Goal: Share content: Share content

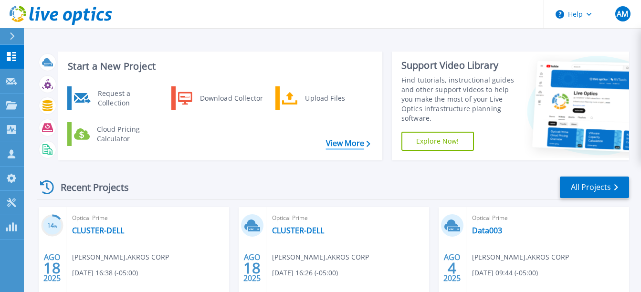
scroll to position [48, 0]
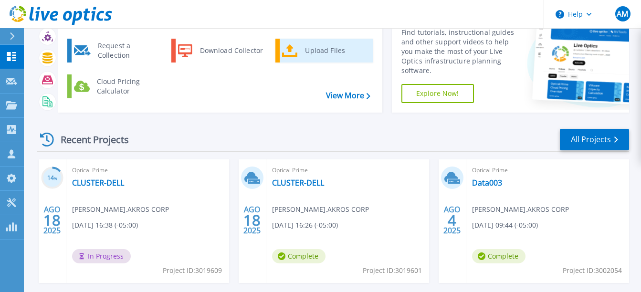
click at [293, 50] on icon at bounding box center [290, 51] width 16 height 14
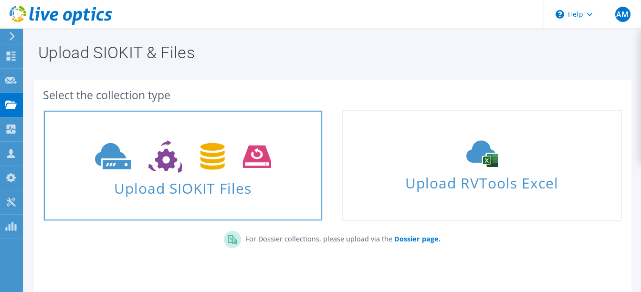
click at [205, 184] on span "Upload SIOKIT Files" at bounding box center [183, 185] width 278 height 21
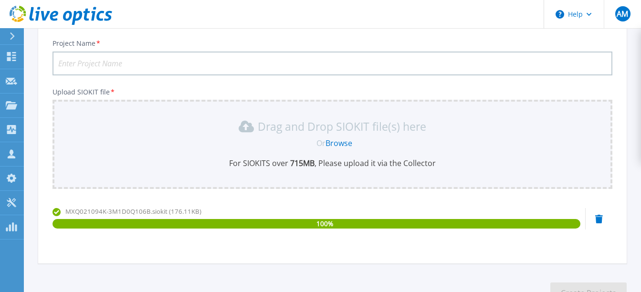
scroll to position [38, 0]
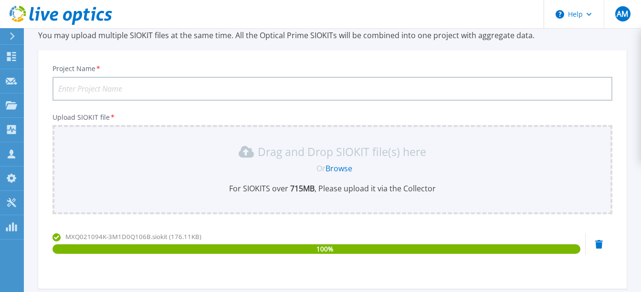
click at [98, 88] on input "Project Name *" at bounding box center [333, 89] width 560 height 24
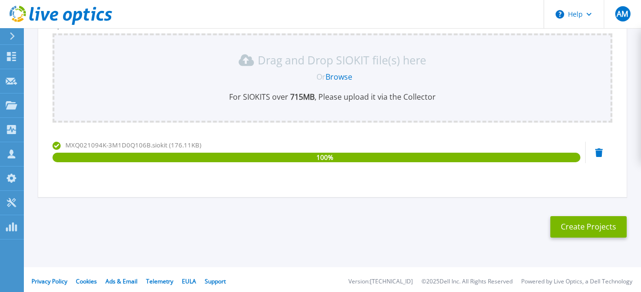
scroll to position [134, 0]
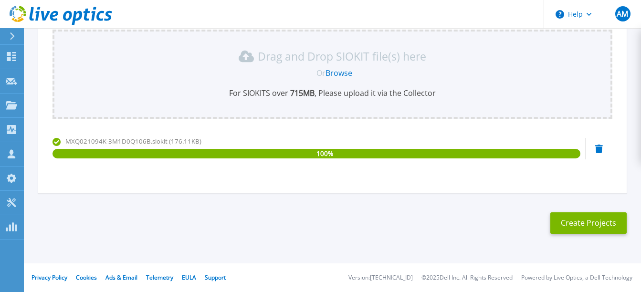
type input "CRESIO-19-agosto-2025"
click at [592, 221] on button "Create Projects" at bounding box center [589, 222] width 76 height 21
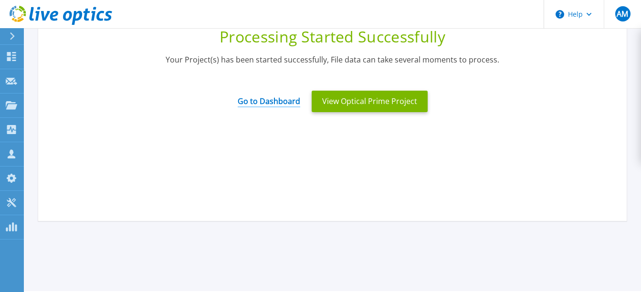
click at [279, 96] on link "Go to Dashboard" at bounding box center [269, 98] width 63 height 19
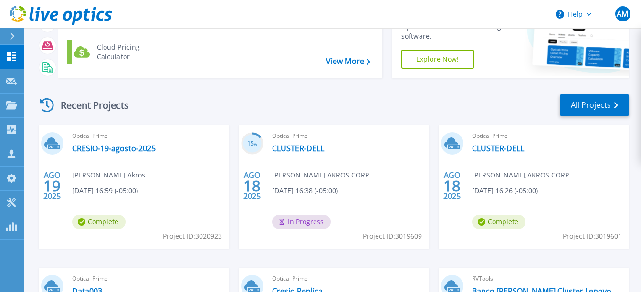
scroll to position [96, 0]
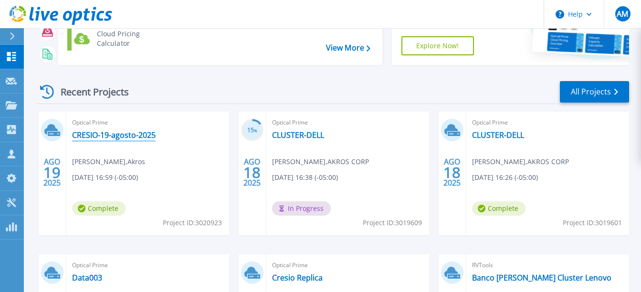
click at [101, 133] on link "CRESIO-19-agosto-2025" at bounding box center [114, 135] width 84 height 10
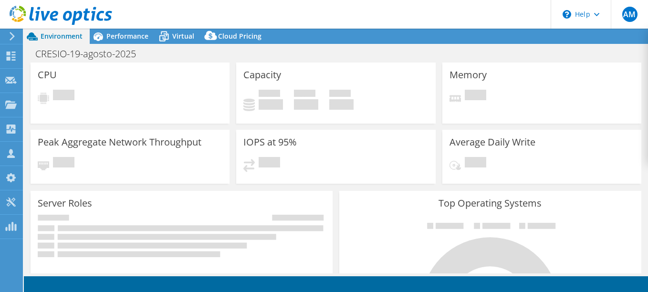
select select "USD"
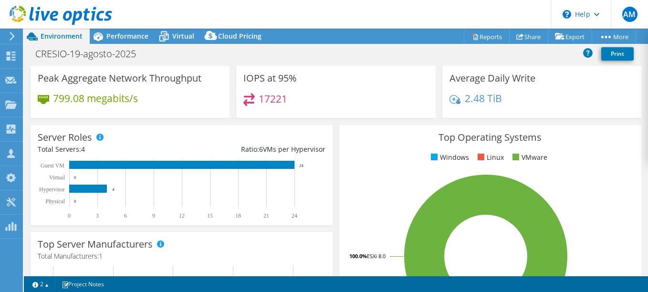
scroll to position [96, 0]
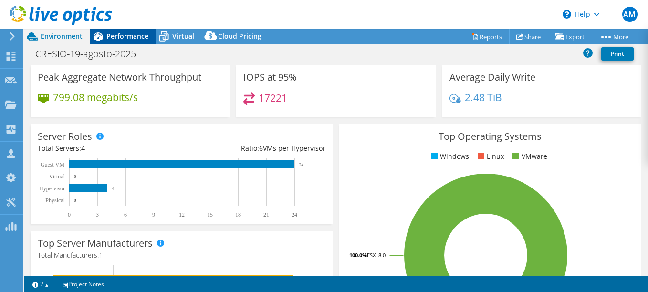
click at [122, 34] on span "Performance" at bounding box center [127, 36] width 42 height 9
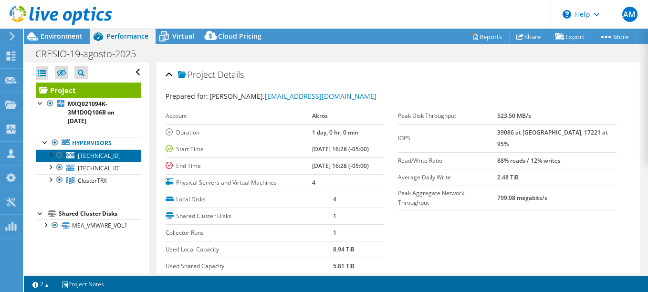
click at [107, 158] on span "192.168.112.6" at bounding box center [99, 156] width 43 height 8
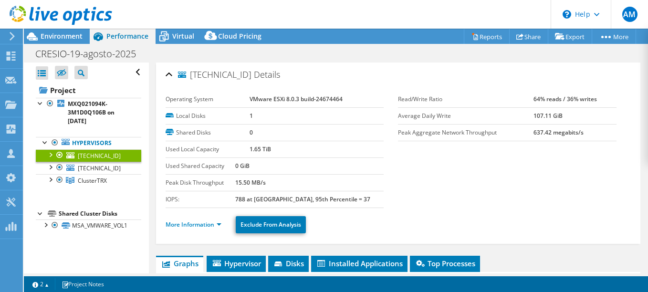
click at [53, 154] on div at bounding box center [50, 154] width 10 height 10
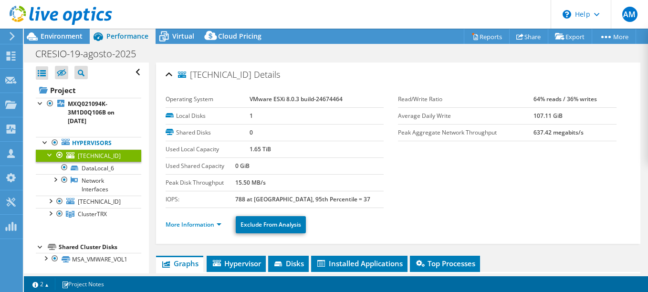
click at [50, 155] on div at bounding box center [50, 154] width 10 height 10
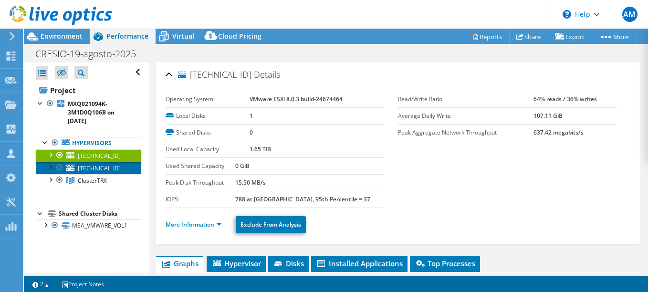
click at [87, 168] on span "192.168.112.29" at bounding box center [99, 168] width 43 height 8
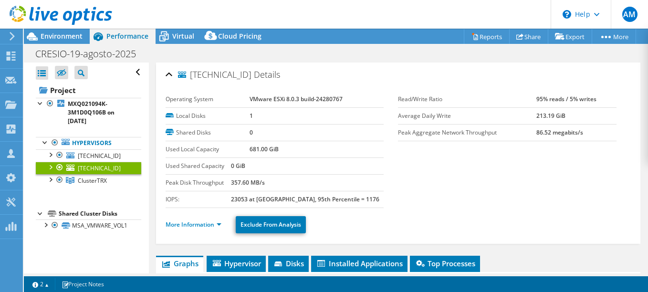
click at [50, 168] on div at bounding box center [50, 167] width 10 height 10
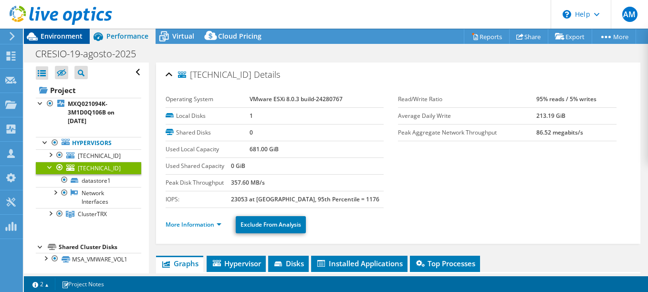
click at [55, 37] on span "Environment" at bounding box center [62, 36] width 42 height 9
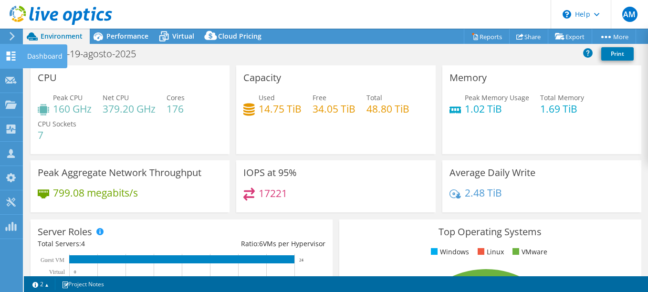
click at [12, 58] on use at bounding box center [11, 56] width 9 height 9
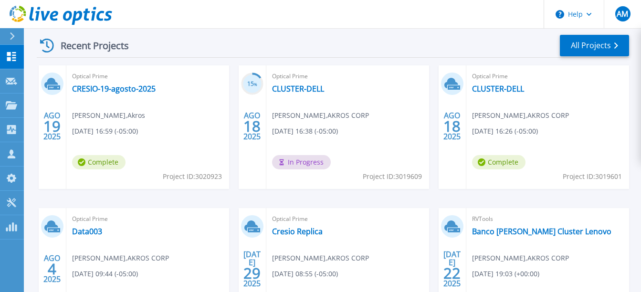
scroll to position [141, 0]
click at [576, 45] on link "All Projects" at bounding box center [594, 45] width 69 height 21
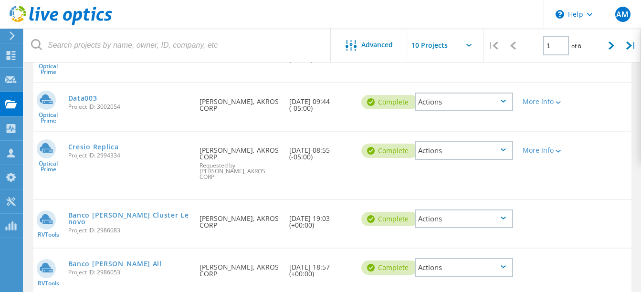
scroll to position [176, 0]
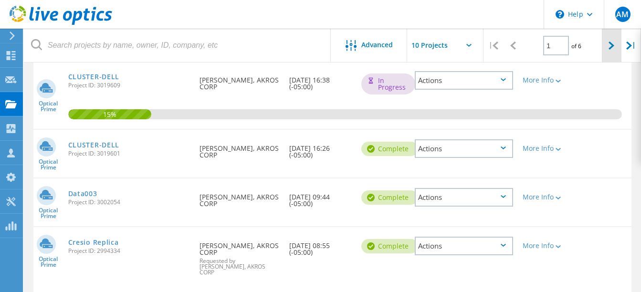
click at [607, 49] on div at bounding box center [612, 46] width 20 height 34
type input "2"
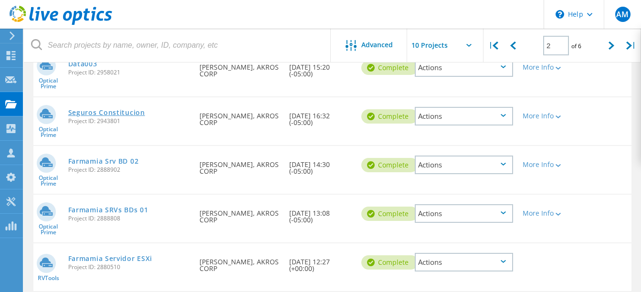
click at [99, 115] on link "Seguros Constitucion" at bounding box center [106, 112] width 77 height 7
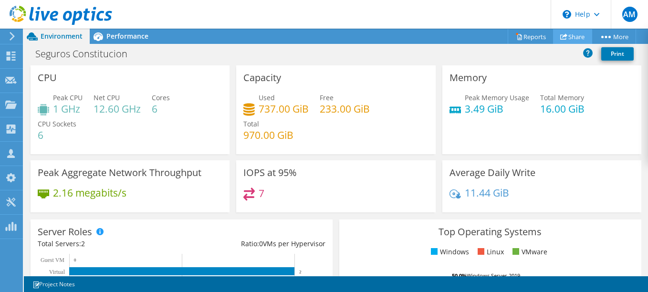
click at [567, 36] on link "Share" at bounding box center [572, 36] width 39 height 15
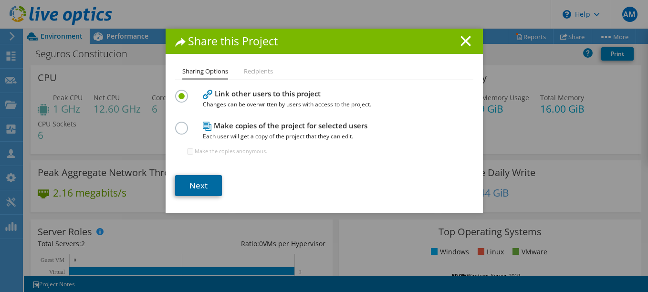
click at [201, 187] on link "Next" at bounding box center [198, 185] width 47 height 21
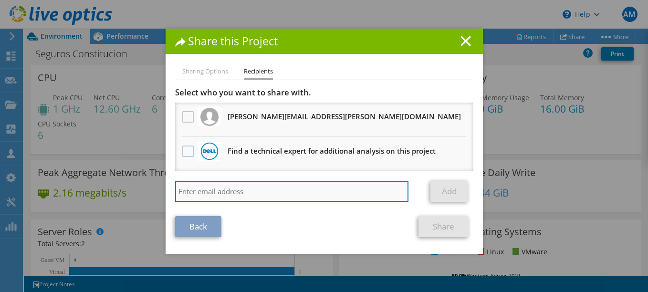
click at [219, 189] on input "search" at bounding box center [292, 191] width 234 height 21
click at [203, 192] on input "search" at bounding box center [292, 191] width 234 height 21
paste input "diego.yepez@akroscorp.com"
type input "diego.yepez@akroscorp.com"
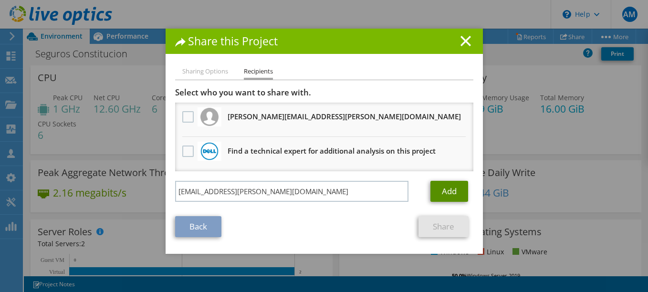
click at [447, 191] on link "Add" at bounding box center [450, 191] width 38 height 21
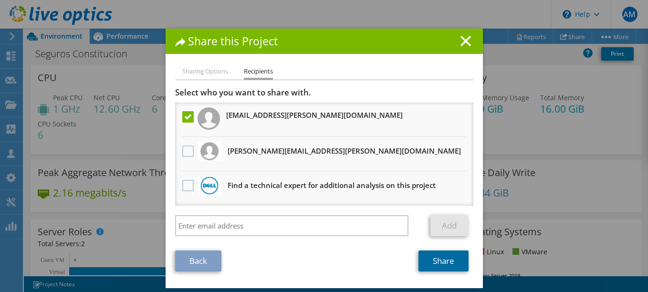
click at [442, 263] on link "Share" at bounding box center [444, 261] width 50 height 21
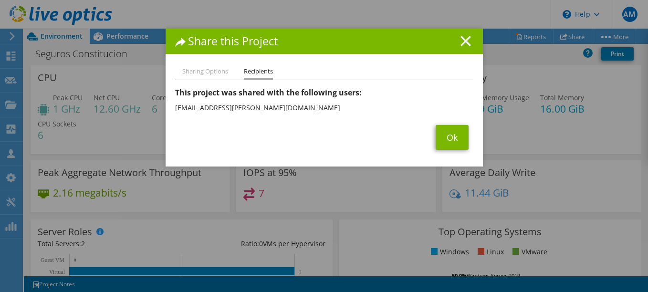
click at [461, 39] on icon at bounding box center [466, 41] width 11 height 11
